Goal: Task Accomplishment & Management: Use online tool/utility

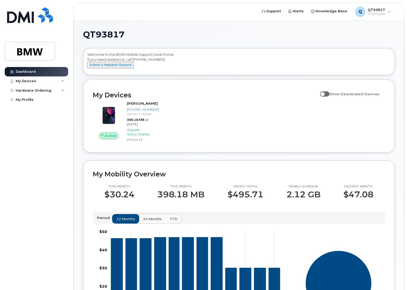
click at [333, 32] on h1 "QT93817" at bounding box center [237, 34] width 309 height 8
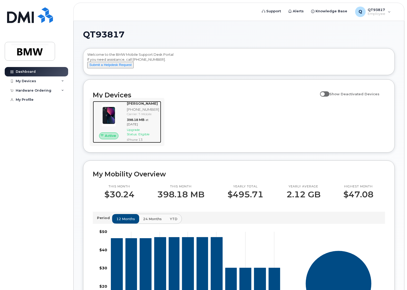
click at [110, 122] on img at bounding box center [109, 116] width 24 height 24
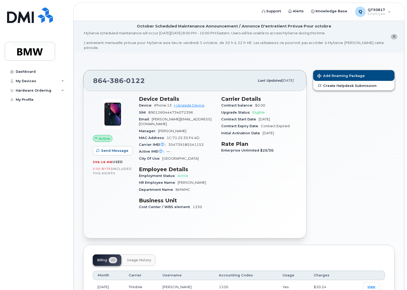
click at [354, 146] on div "Add Roaming Package Create Helpdesk Submission" at bounding box center [354, 154] width 88 height 175
click at [339, 74] on span "Add Roaming Package" at bounding box center [340, 76] width 47 height 5
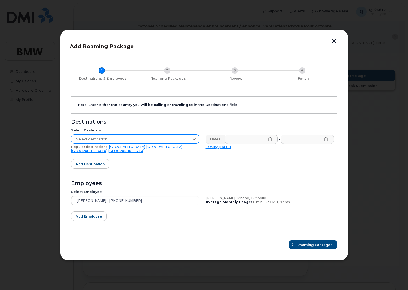
click at [190, 140] on div at bounding box center [194, 139] width 10 height 9
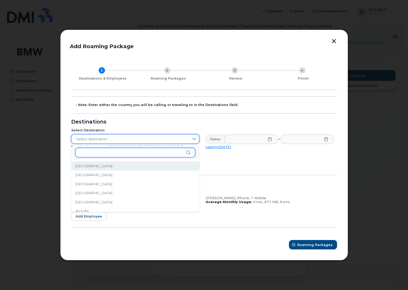
click at [119, 154] on input "text" at bounding box center [135, 152] width 120 height 9
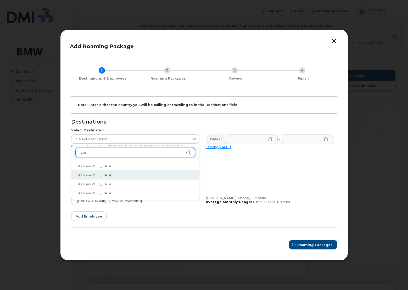
type input "ger"
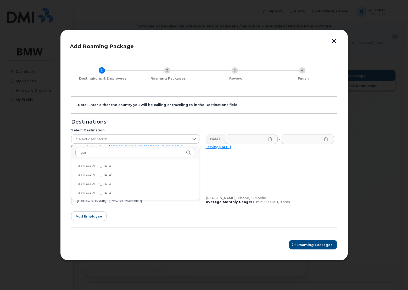
click at [110, 173] on li "Germany" at bounding box center [135, 174] width 128 height 9
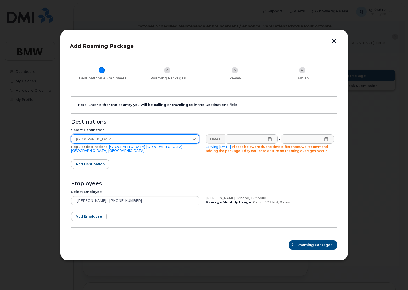
click at [270, 141] on icon at bounding box center [270, 139] width 4 height 4
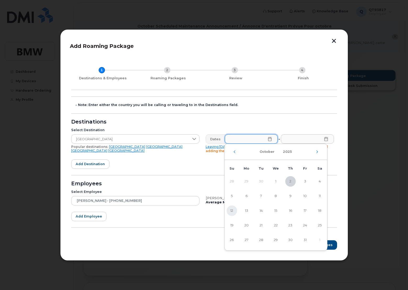
click at [231, 210] on span "12" at bounding box center [232, 211] width 10 height 10
type input "10/12/2025"
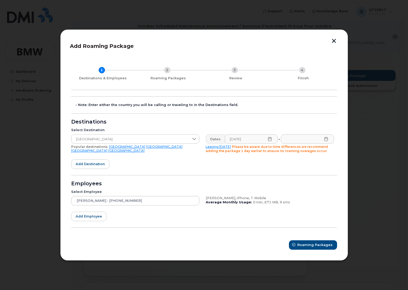
click at [328, 139] on icon at bounding box center [325, 139] width 3 height 4
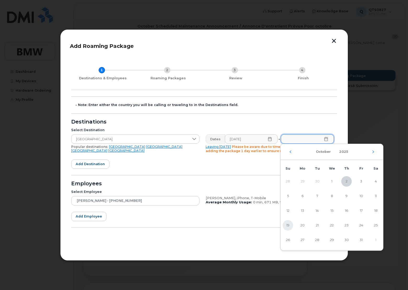
click at [287, 226] on span "19" at bounding box center [288, 225] width 10 height 10
type input "10/19/2025"
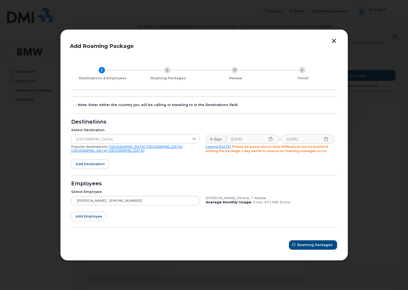
click at [315, 240] on form "- Note: Enter either the country you will be calling or traveling to in the Des…" at bounding box center [204, 172] width 266 height 153
click at [315, 244] on span "Roaming Packages" at bounding box center [315, 245] width 35 height 5
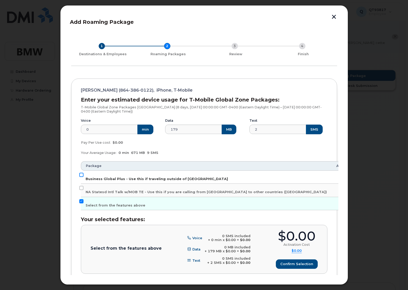
click at [82, 175] on input "Business Global Plus - Use this if traveling outside of North America" at bounding box center [81, 175] width 4 height 4
checkbox input "true"
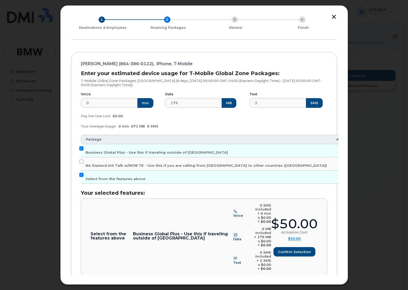
scroll to position [48, 0]
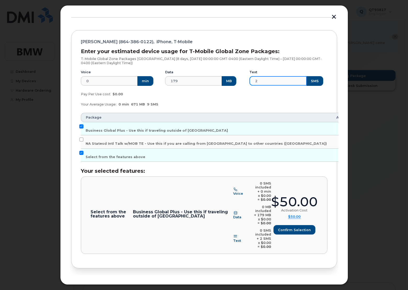
click at [269, 81] on input "2" at bounding box center [278, 80] width 57 height 9
type input "200"
click at [310, 81] on button "SMS" at bounding box center [314, 80] width 17 height 9
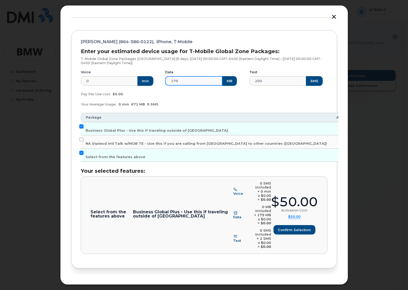
click at [200, 82] on input "179" at bounding box center [193, 80] width 57 height 9
drag, startPoint x: 187, startPoint y: 81, endPoint x: 172, endPoint y: 86, distance: 15.8
click at [166, 82] on input "179" at bounding box center [193, 80] width 57 height 9
type input "3000"
click at [224, 83] on button "MB" at bounding box center [229, 80] width 15 height 9
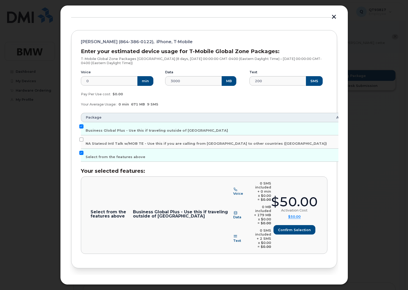
click at [318, 283] on span "Review" at bounding box center [322, 285] width 13 height 5
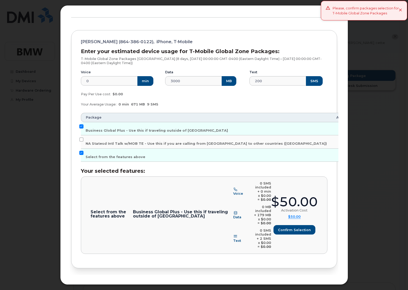
click at [80, 153] on input "Select from the features above" at bounding box center [81, 153] width 4 height 4
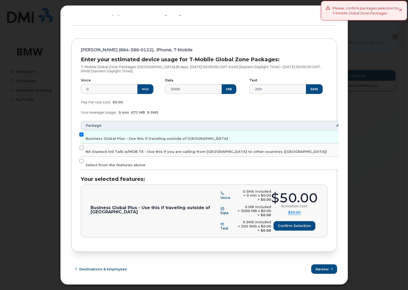
scroll to position [40, 0]
click at [81, 162] on input "Select from the features above" at bounding box center [81, 161] width 4 height 4
checkbox input "true"
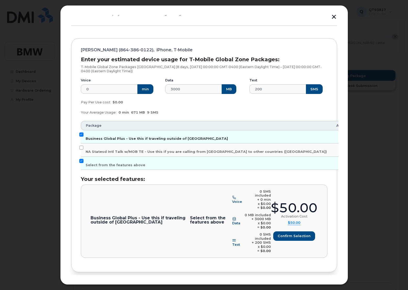
click at [180, 140] on span "Business Global Plus - Use this if traveling outside of North America" at bounding box center [157, 139] width 142 height 4
click at [84, 137] on input "Business Global Plus - Use this if traveling outside of North America" at bounding box center [81, 135] width 4 height 4
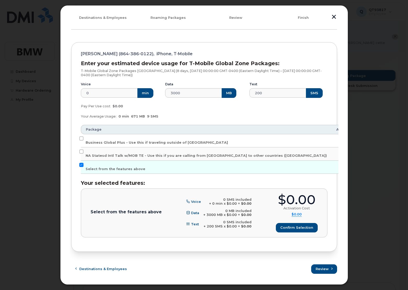
click at [84, 137] on td "Business Global Plus - Use this if traveling outside of North America" at bounding box center [206, 140] width 251 height 13
click at [82, 140] on input "Business Global Plus - Use this if traveling outside of North America" at bounding box center [81, 138] width 4 height 4
checkbox input "true"
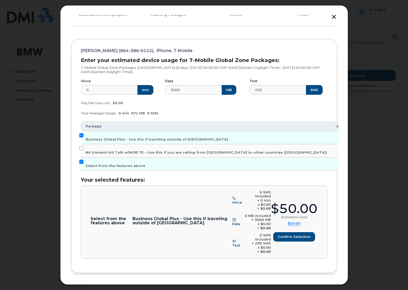
scroll to position [40, 0]
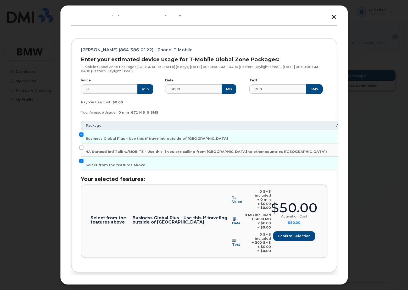
click at [232, 200] on span "Voice" at bounding box center [237, 202] width 10 height 4
click at [292, 234] on span "Confirm selection" at bounding box center [294, 236] width 33 height 5
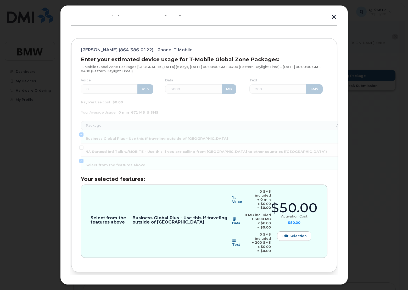
click at [326, 287] on span "Review" at bounding box center [322, 289] width 13 height 5
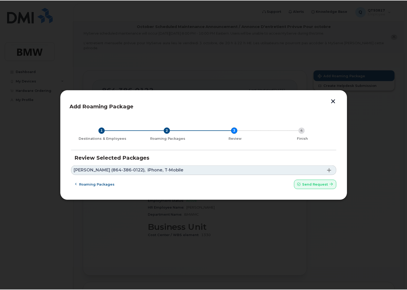
scroll to position [0, 0]
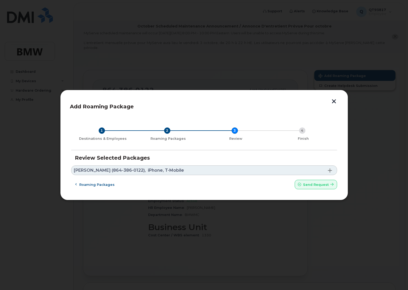
click at [333, 101] on button "button" at bounding box center [334, 101] width 8 height 5
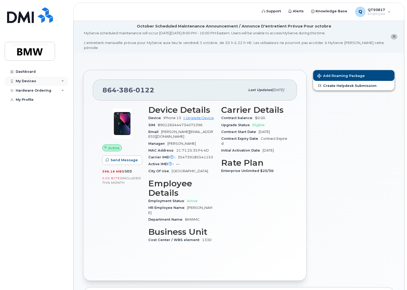
click at [38, 80] on div "My Devices" at bounding box center [36, 80] width 63 height 9
click at [42, 121] on div "Hardware Ordering" at bounding box center [34, 119] width 36 height 4
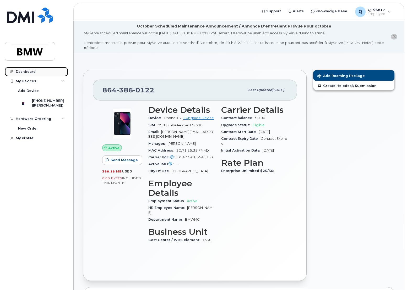
click at [29, 72] on div "Dashboard" at bounding box center [26, 72] width 20 height 4
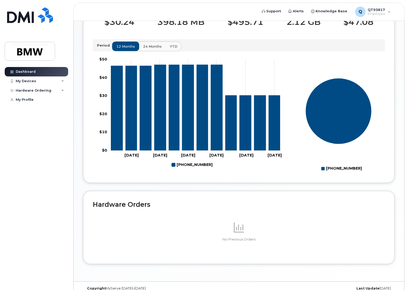
scroll to position [186, 0]
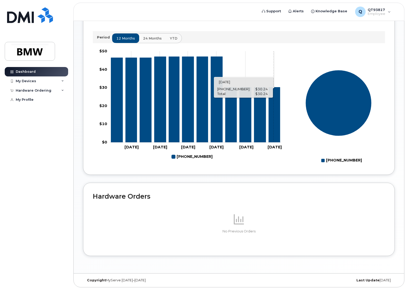
click at [273, 116] on icon "864-386-0122" at bounding box center [273, 114] width 11 height 55
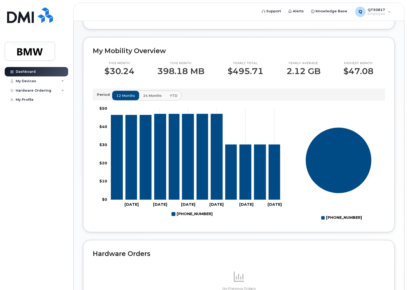
scroll to position [107, 0]
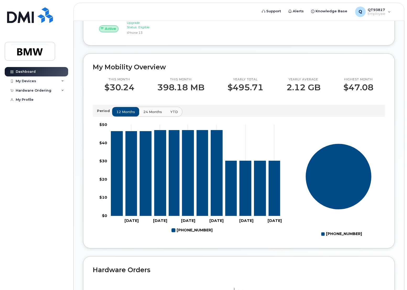
click at [152, 114] on span "24 months" at bounding box center [152, 111] width 19 height 5
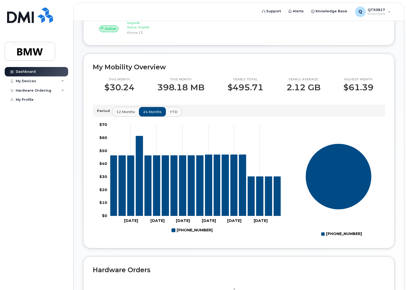
click at [307, 147] on rect at bounding box center [338, 180] width 93 height 118
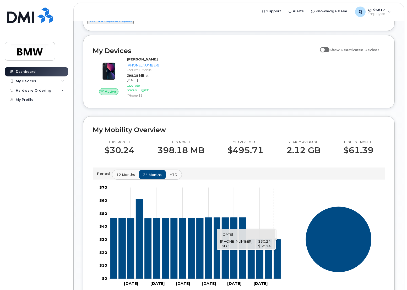
scroll to position [0, 0]
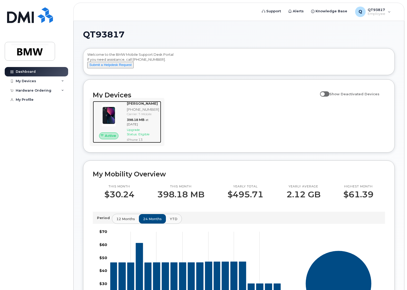
click at [141, 136] on span "Eligible" at bounding box center [143, 134] width 11 height 4
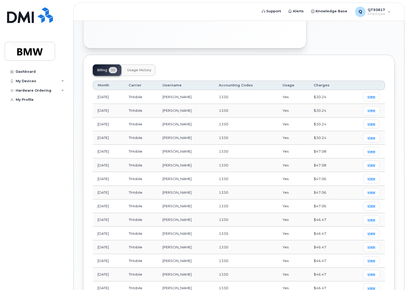
scroll to position [190, 0]
click at [370, 95] on span "view" at bounding box center [371, 97] width 8 height 5
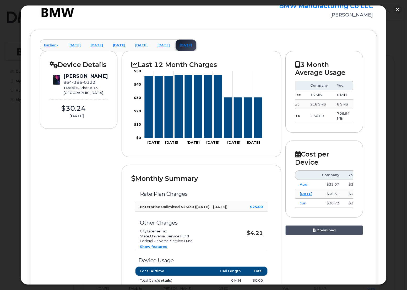
scroll to position [0, 0]
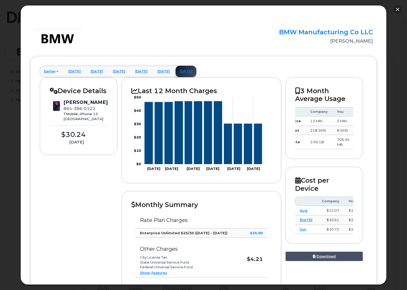
click at [397, 9] on button "button" at bounding box center [397, 9] width 8 height 8
